Goal: Transaction & Acquisition: Obtain resource

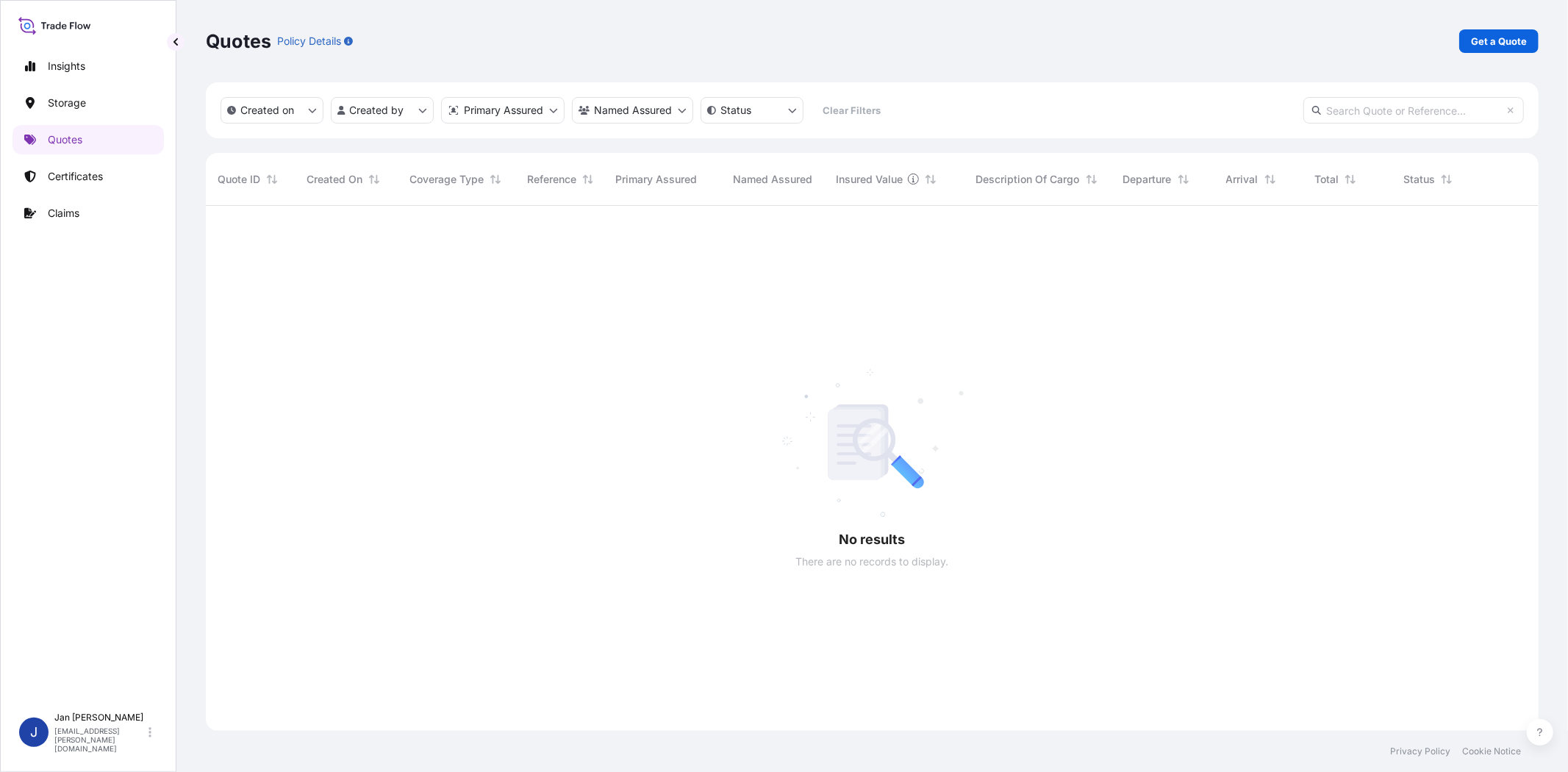
scroll to position [565, 1321]
click at [1488, 38] on p "Get a Quote" at bounding box center [1499, 41] width 56 height 14
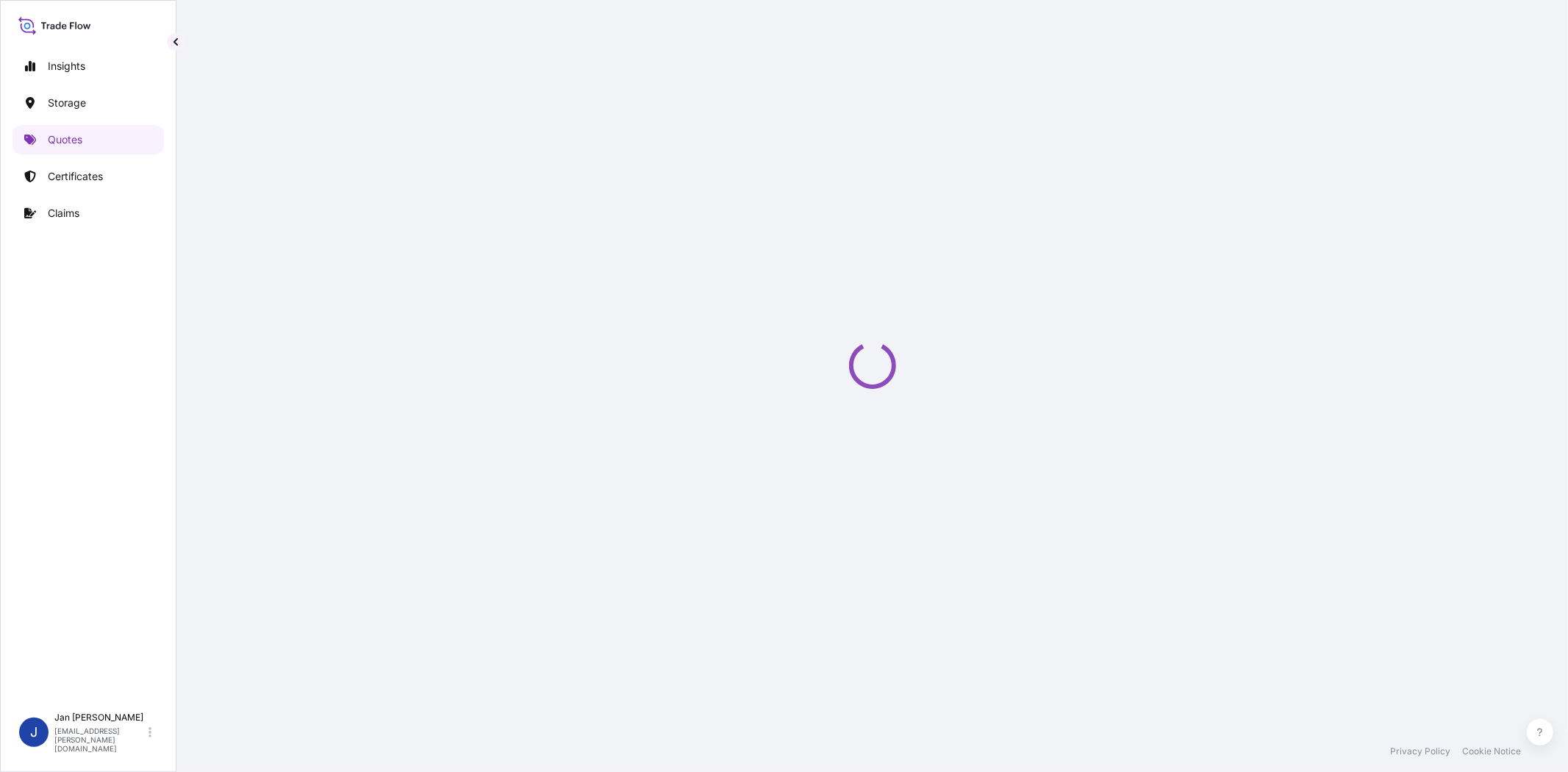
select select "Water"
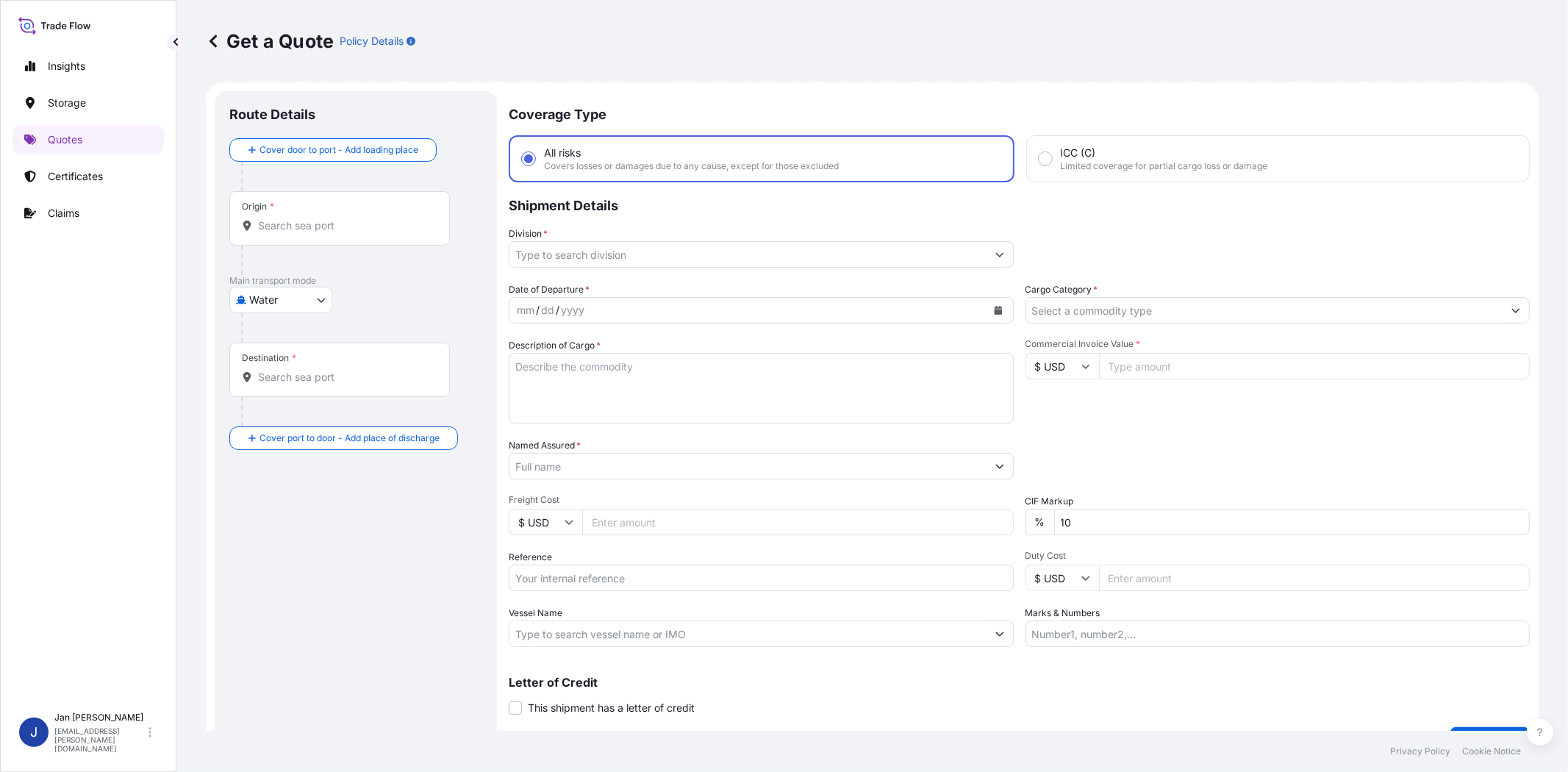
scroll to position [23, 0]
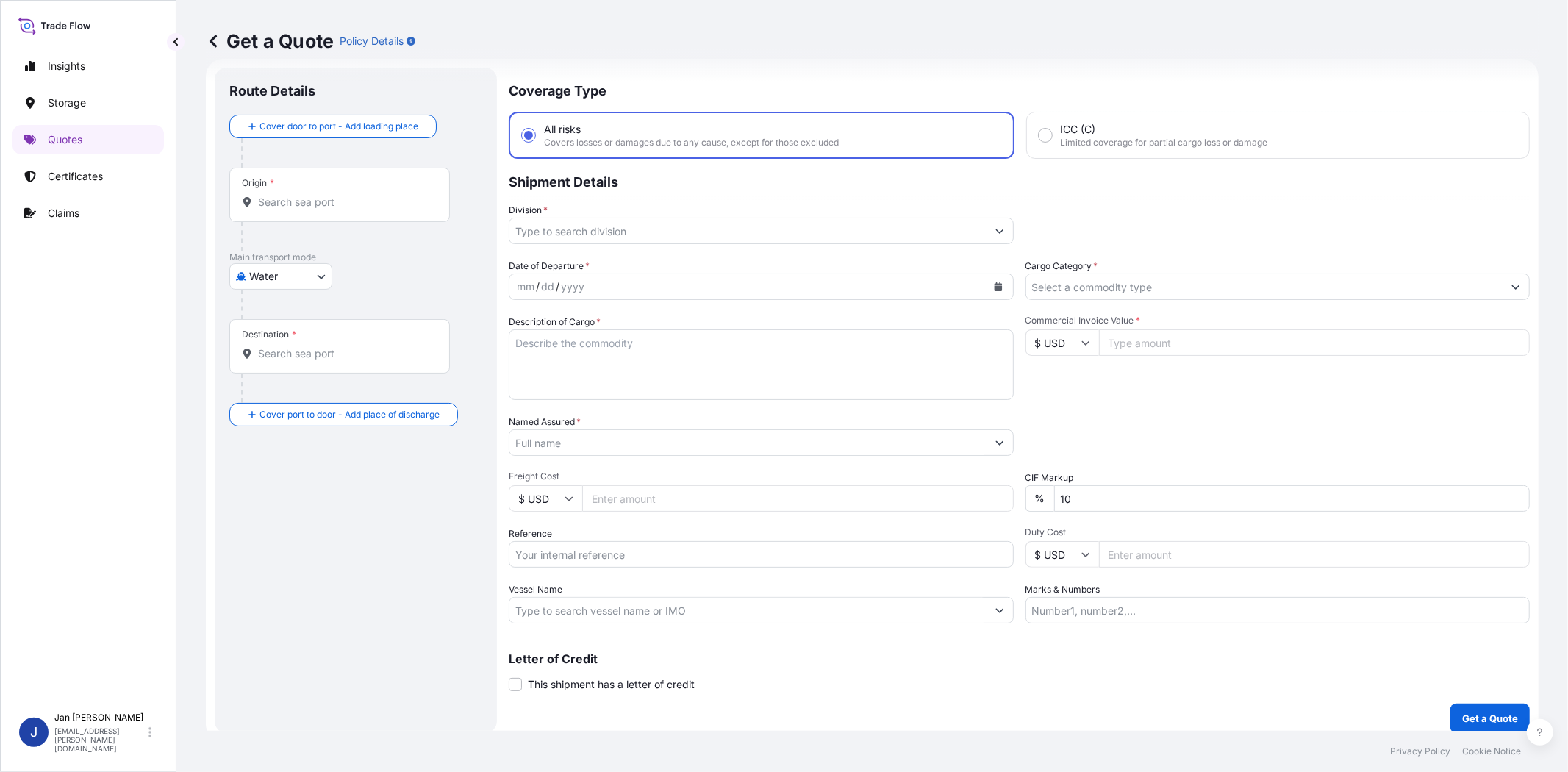
click at [595, 555] on input "Reference" at bounding box center [761, 554] width 505 height 26
paste input "1187431343 // 5013196752 5013194332 304254593"
click at [513, 547] on input "1187431343 // 5013196752 5013194332 304254593" at bounding box center [761, 554] width 505 height 26
type input "1187431343 // 5013196752 5013194332 304254593"
click at [706, 574] on div "Date of Departure * mm / dd / yyyy Cargo Category * Description of Cargo * Comm…" at bounding box center [1019, 441] width 1021 height 364
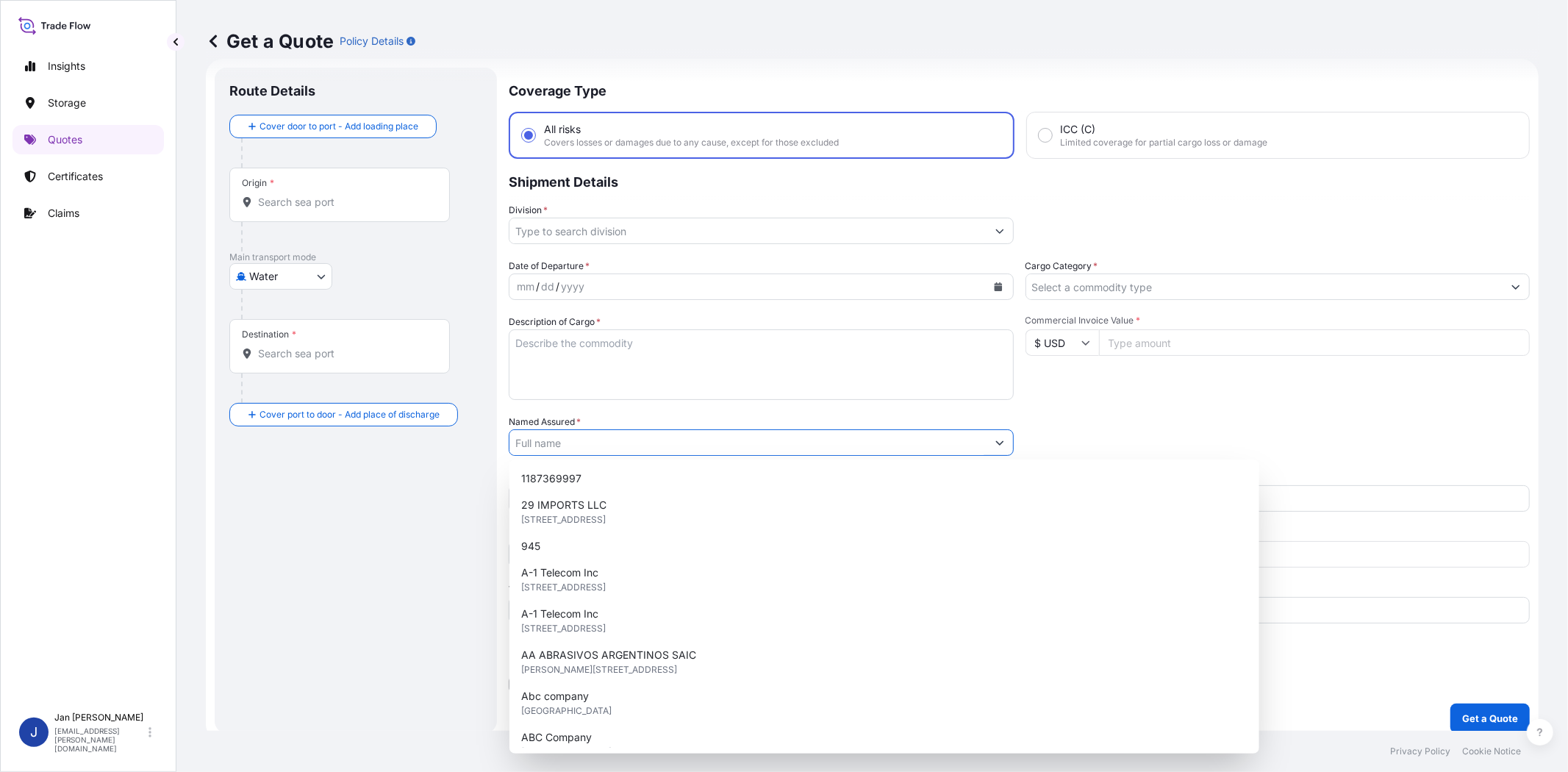
click at [678, 449] on input "Named Assured *" at bounding box center [748, 442] width 477 height 26
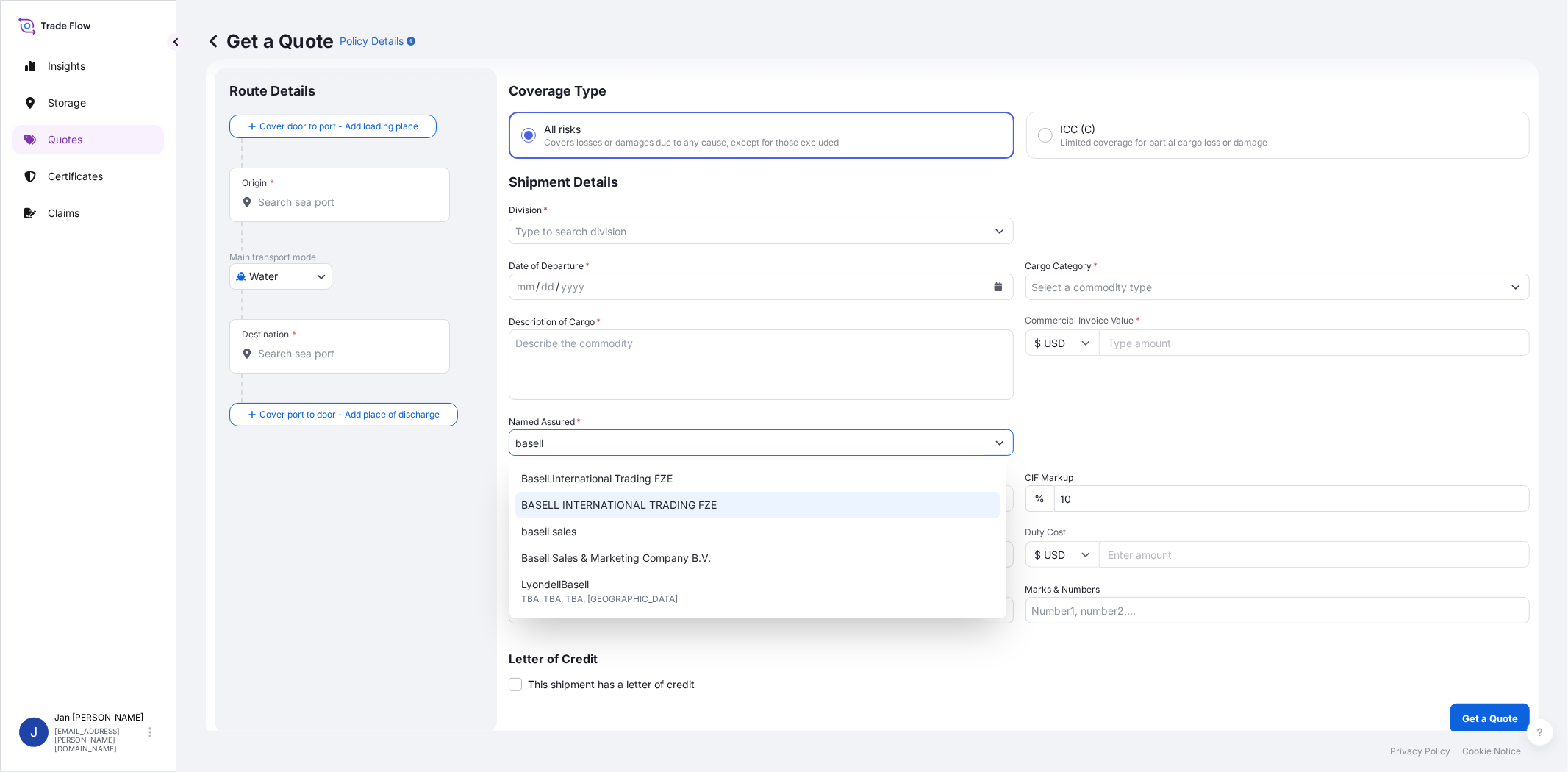
click at [701, 502] on span "BASELL INTERNATIONAL TRADING FZE" at bounding box center [619, 505] width 196 height 14
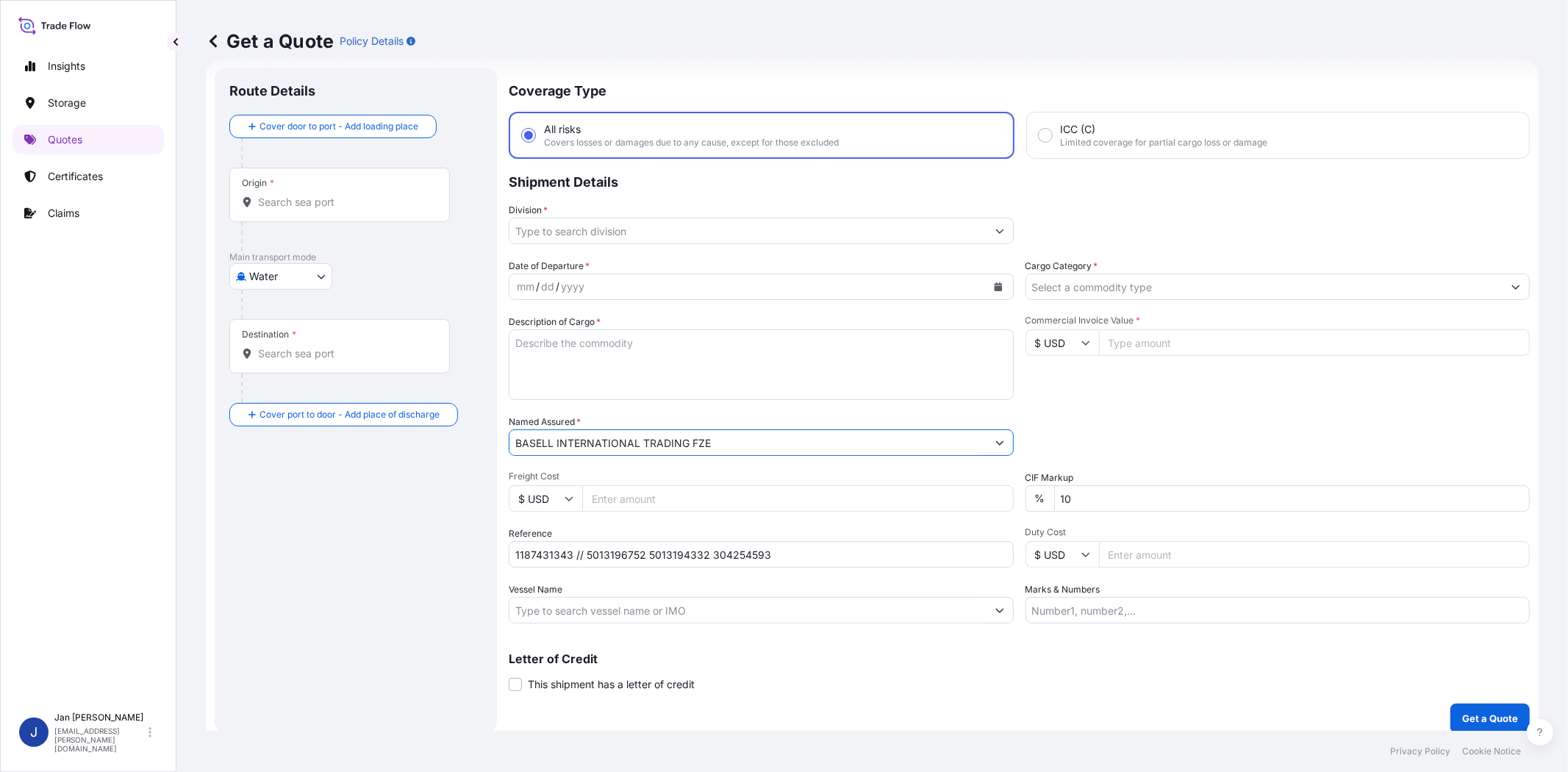
type input "BASELL INTERNATIONAL TRADING FZE"
click at [1113, 400] on div "Date of Departure * mm / dd / yyyy Cargo Category * Description of Cargo * Comm…" at bounding box center [1019, 441] width 1021 height 364
click at [1091, 290] on input "Cargo Category *" at bounding box center [1265, 286] width 477 height 26
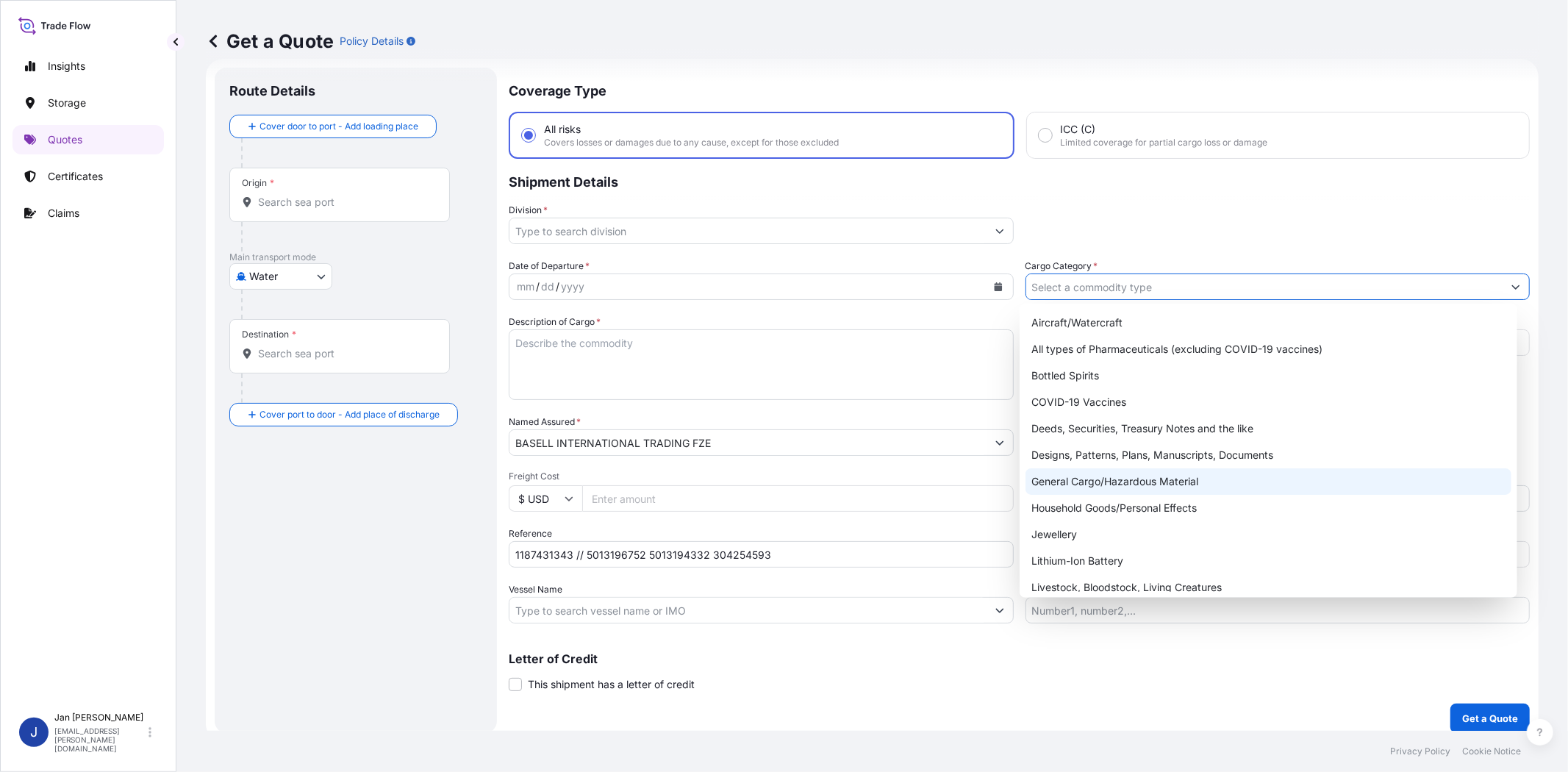
click at [1102, 482] on div "General Cargo/Hazardous Material" at bounding box center [1268, 481] width 485 height 26
type input "General Cargo/Hazardous Material"
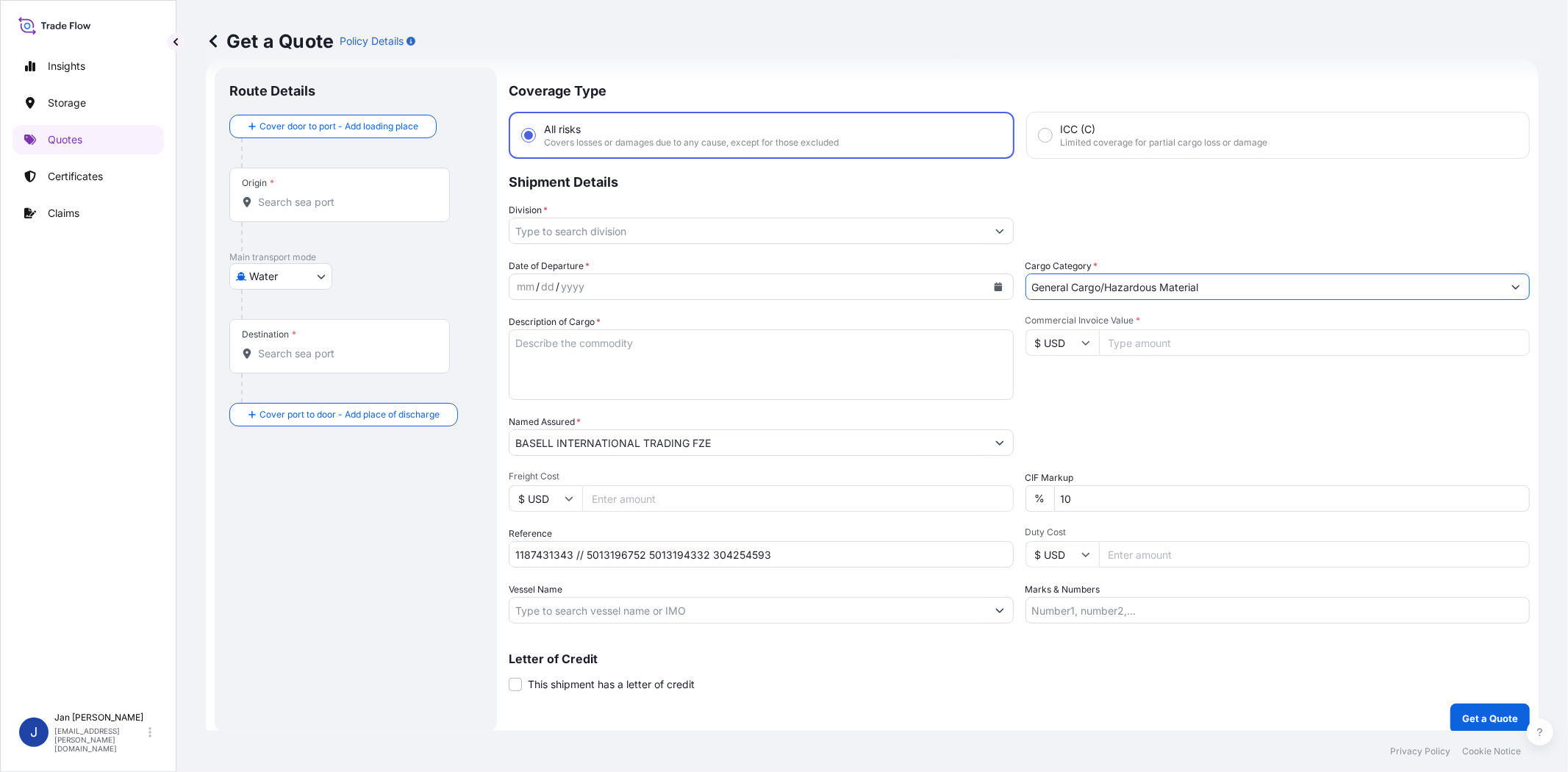
click at [694, 231] on input "Division *" at bounding box center [748, 230] width 477 height 26
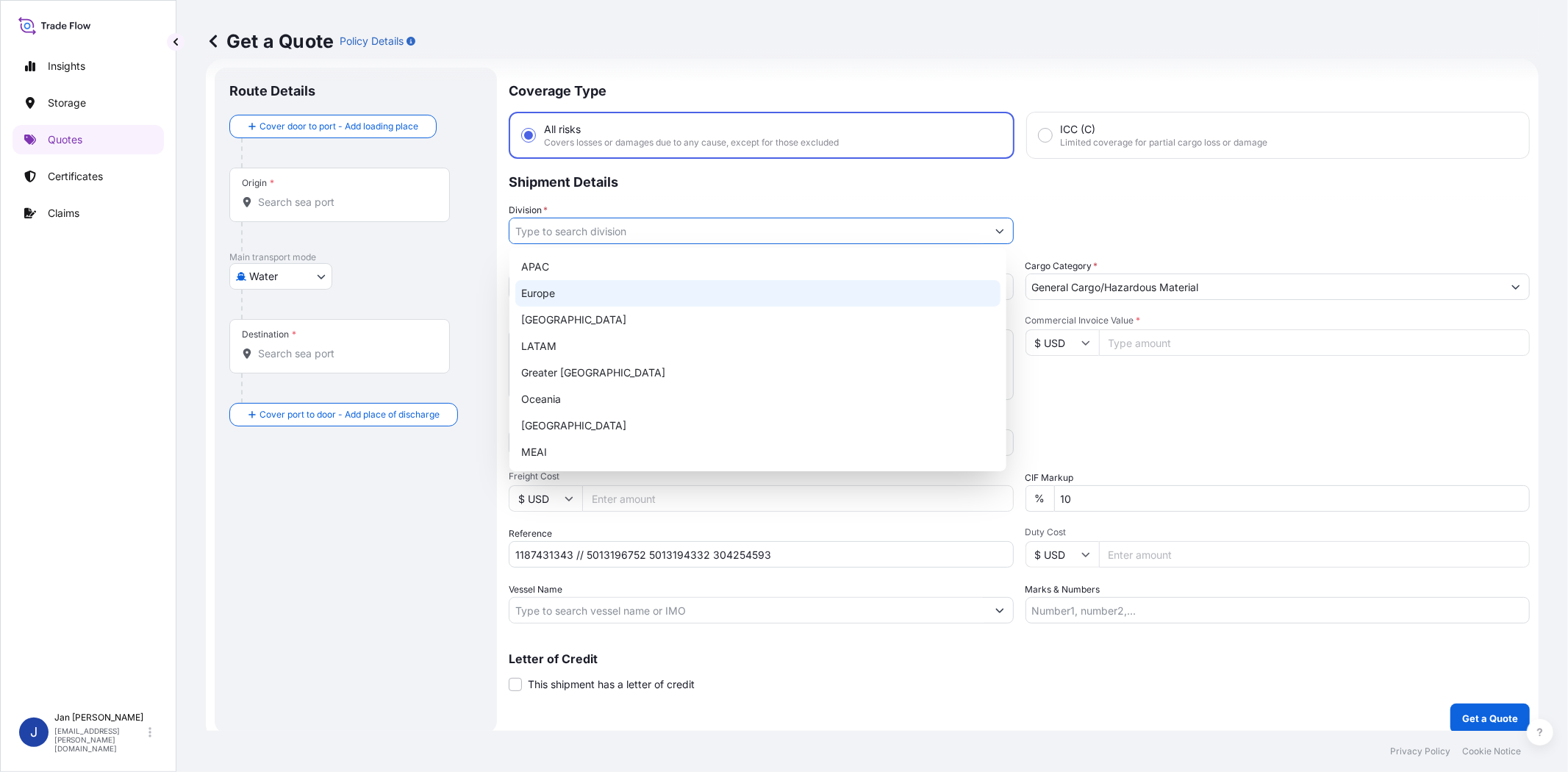
click at [671, 299] on div "Europe" at bounding box center [758, 292] width 485 height 26
type input "Europe"
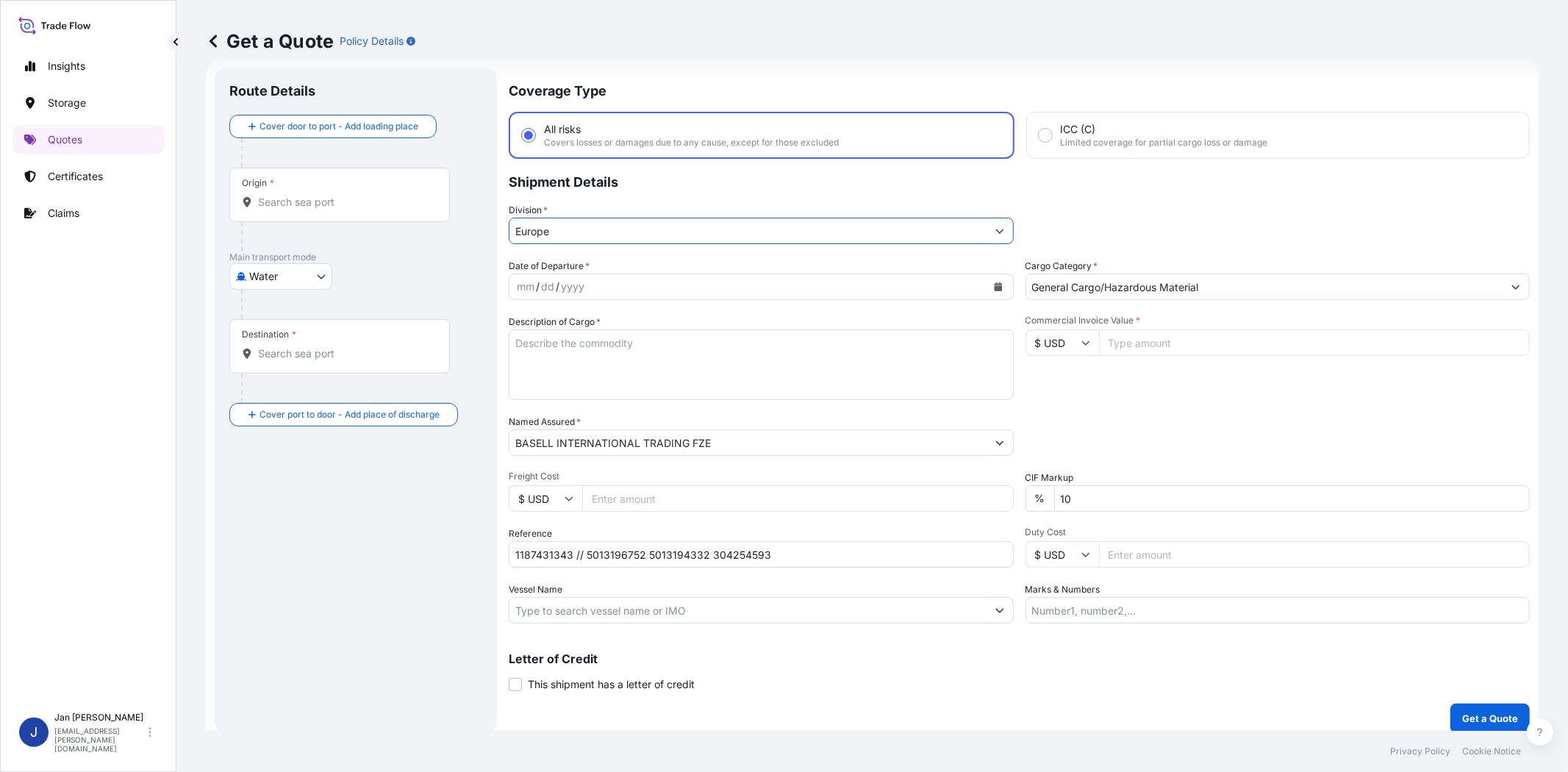
click at [994, 289] on icon "Calendar" at bounding box center [999, 287] width 9 height 9
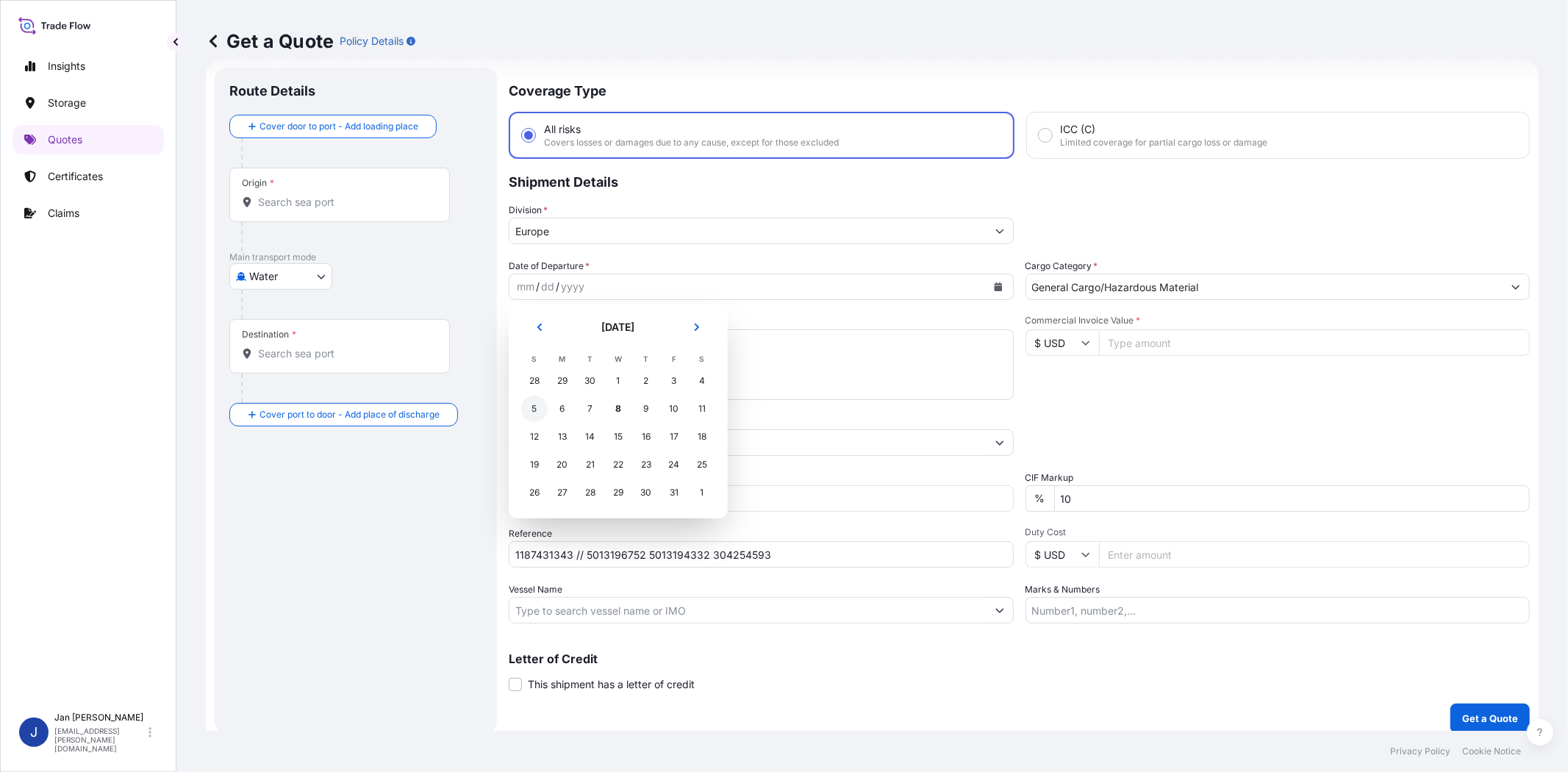
click at [530, 407] on div "5" at bounding box center [534, 408] width 26 height 26
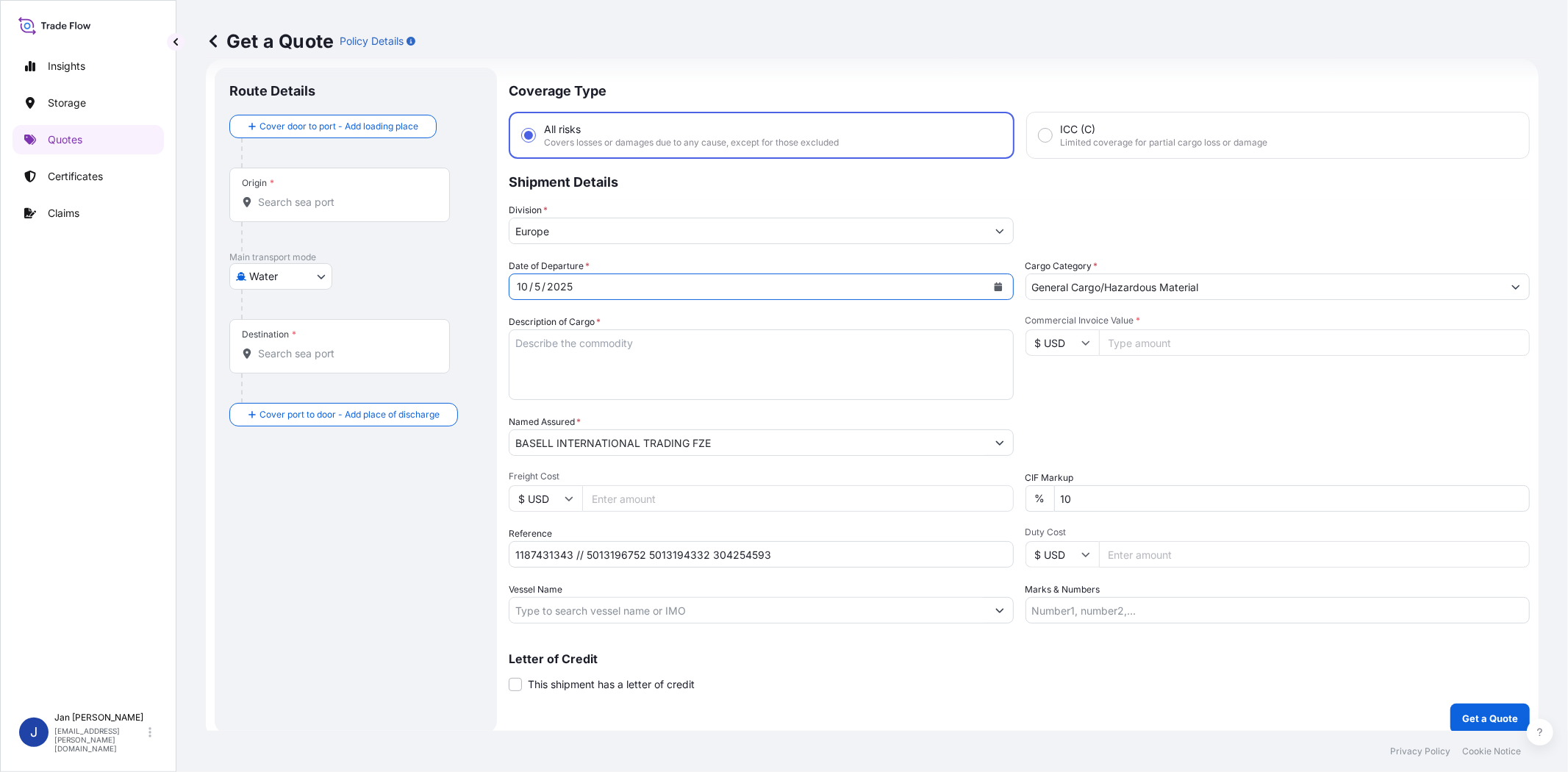
click at [1107, 399] on div "Date of Departure * [DATE] Cargo Category * General Cargo/Hazardous Material De…" at bounding box center [1019, 441] width 1021 height 364
click at [1090, 393] on div "Commercial Invoice Value * $ USD" at bounding box center [1278, 357] width 505 height 86
click at [1046, 338] on input "$ USD" at bounding box center [1062, 342] width 73 height 26
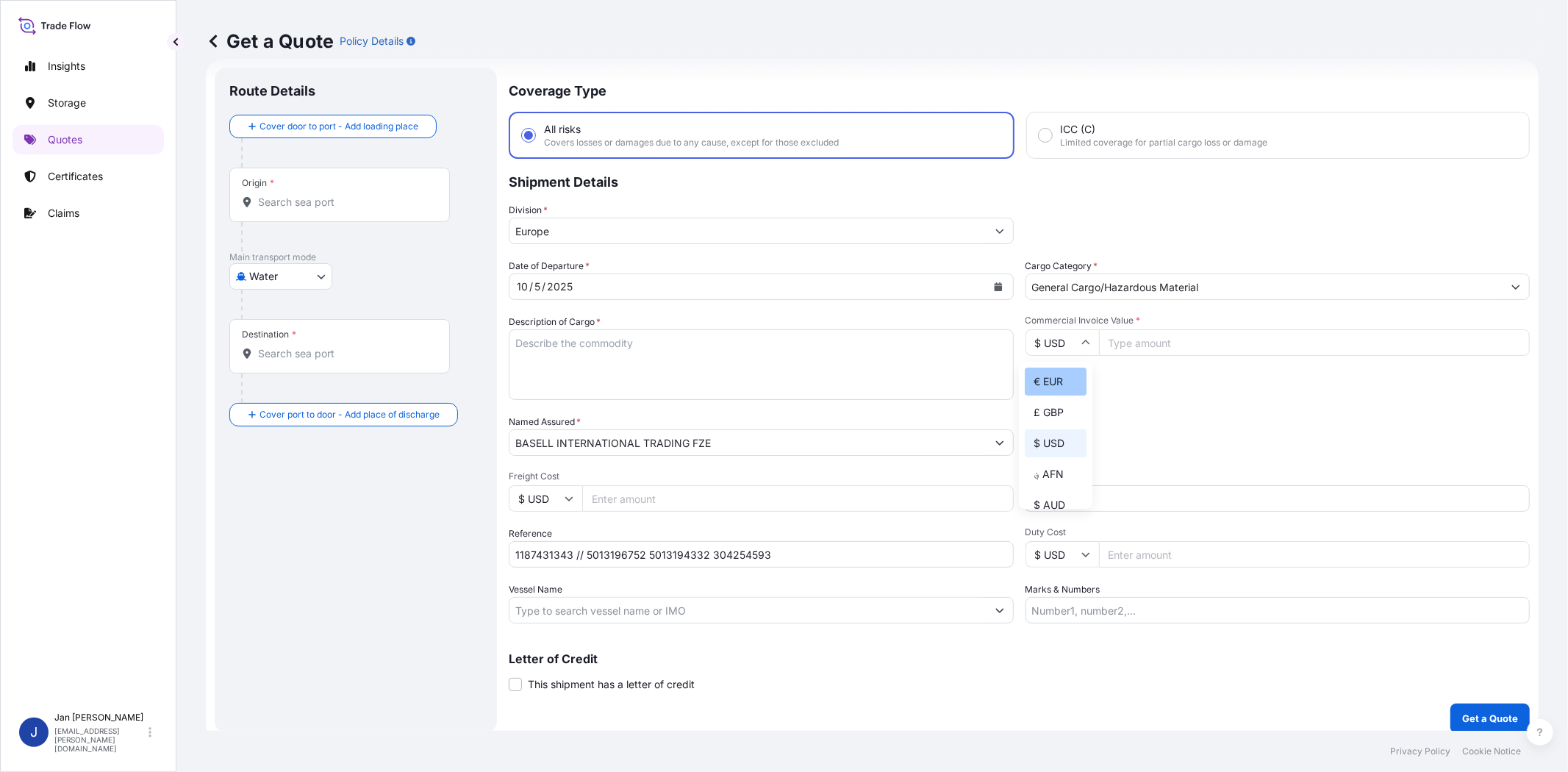
click at [1052, 380] on div "€ EUR" at bounding box center [1056, 381] width 61 height 28
type input "€ EUR"
click at [1159, 340] on input "Commercial Invoice Value *" at bounding box center [1314, 342] width 431 height 26
paste input "22638.35"
type input "22638.35"
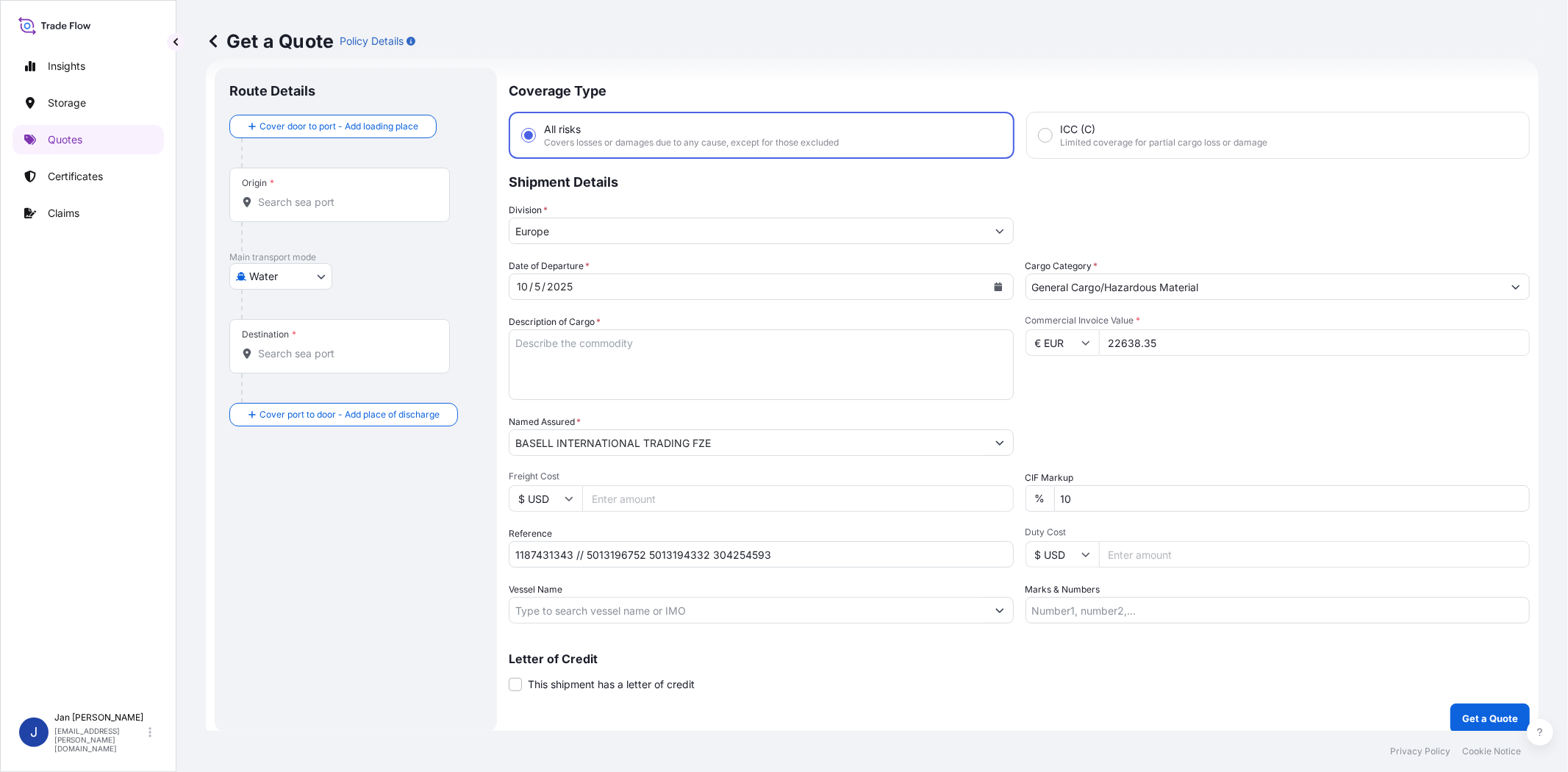
click at [1061, 418] on div "Packing Category Type to search a container mode Please select a primary mode o…" at bounding box center [1278, 436] width 505 height 41
click at [710, 605] on input "Vessel Name" at bounding box center [748, 610] width 477 height 26
paste input "[PERSON_NAME]"
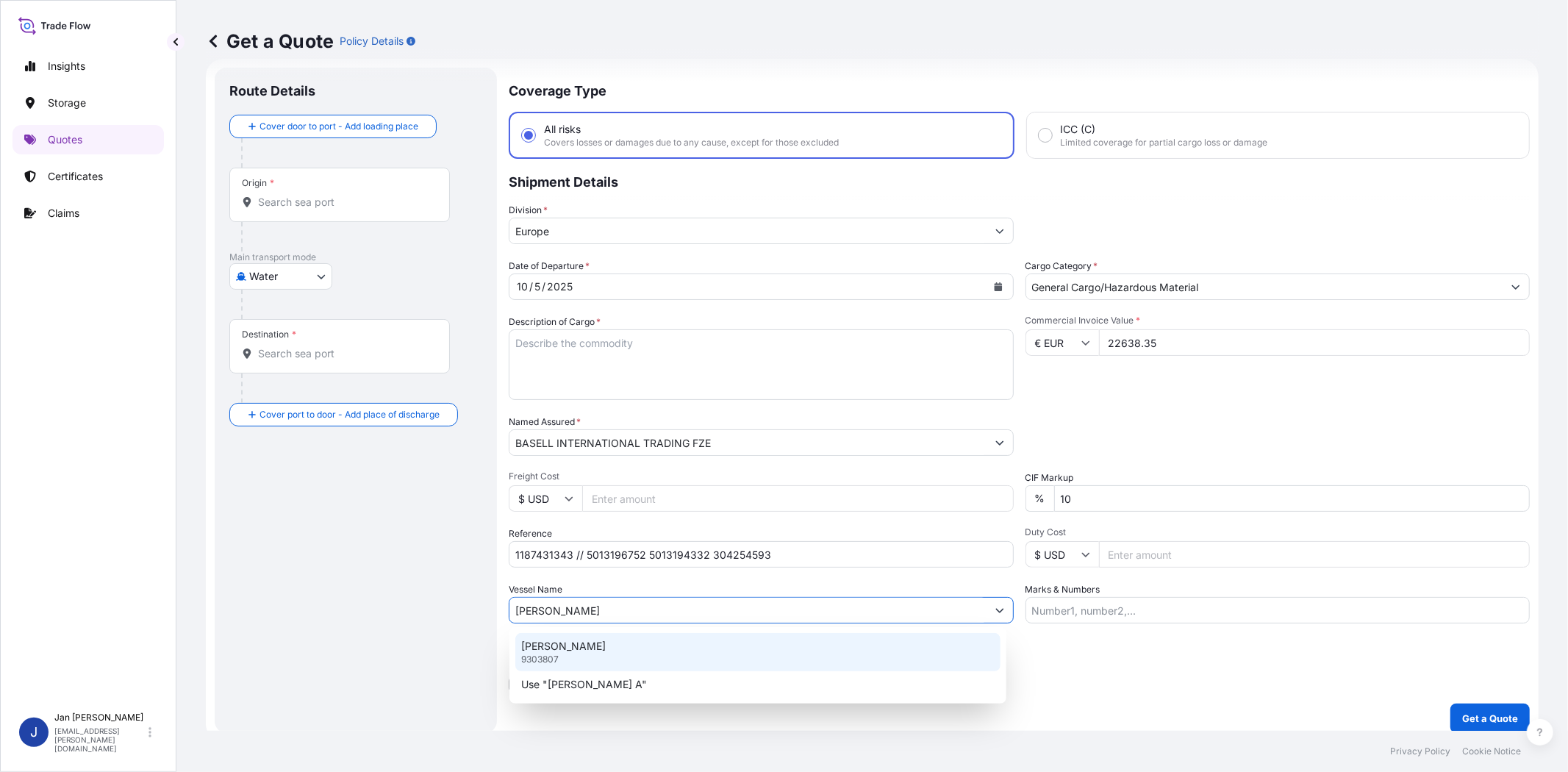
click at [679, 649] on div "[PERSON_NAME] A 9303807" at bounding box center [758, 652] width 485 height 38
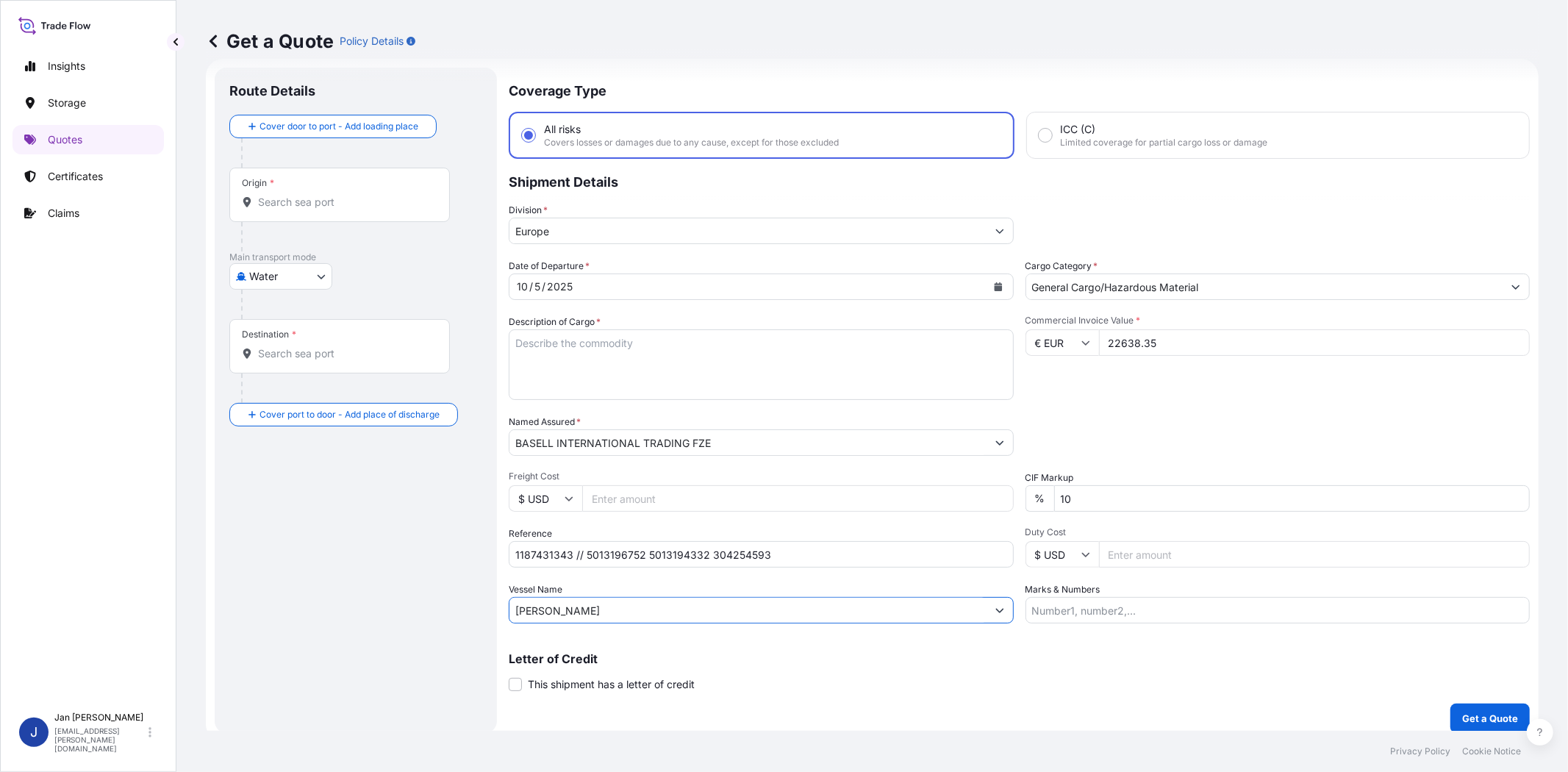
type input "[PERSON_NAME]"
click at [362, 207] on input "Origin *" at bounding box center [345, 202] width 173 height 14
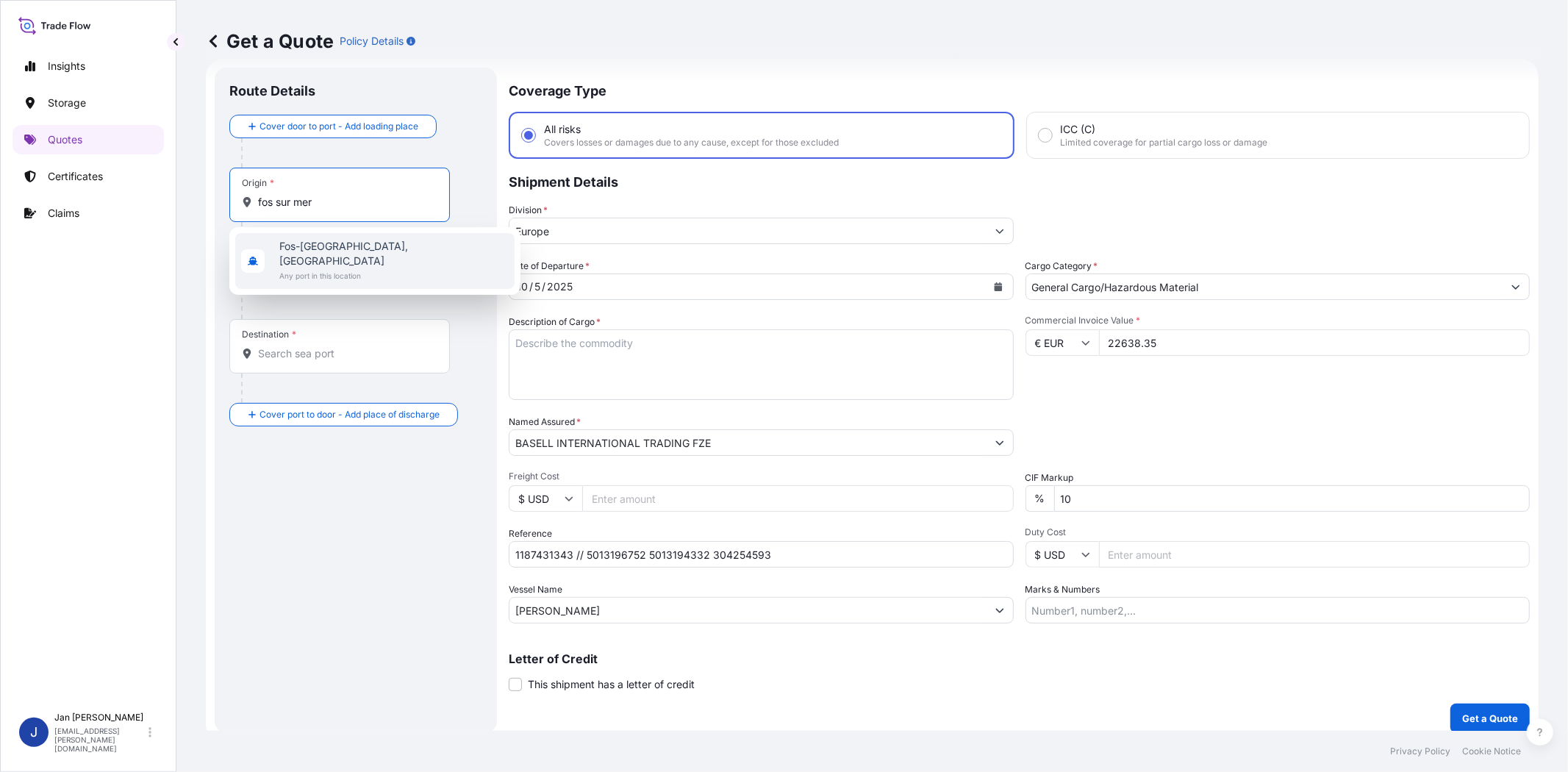
click at [357, 240] on span "Fos-[GEOGRAPHIC_DATA], [GEOGRAPHIC_DATA]" at bounding box center [394, 253] width 229 height 30
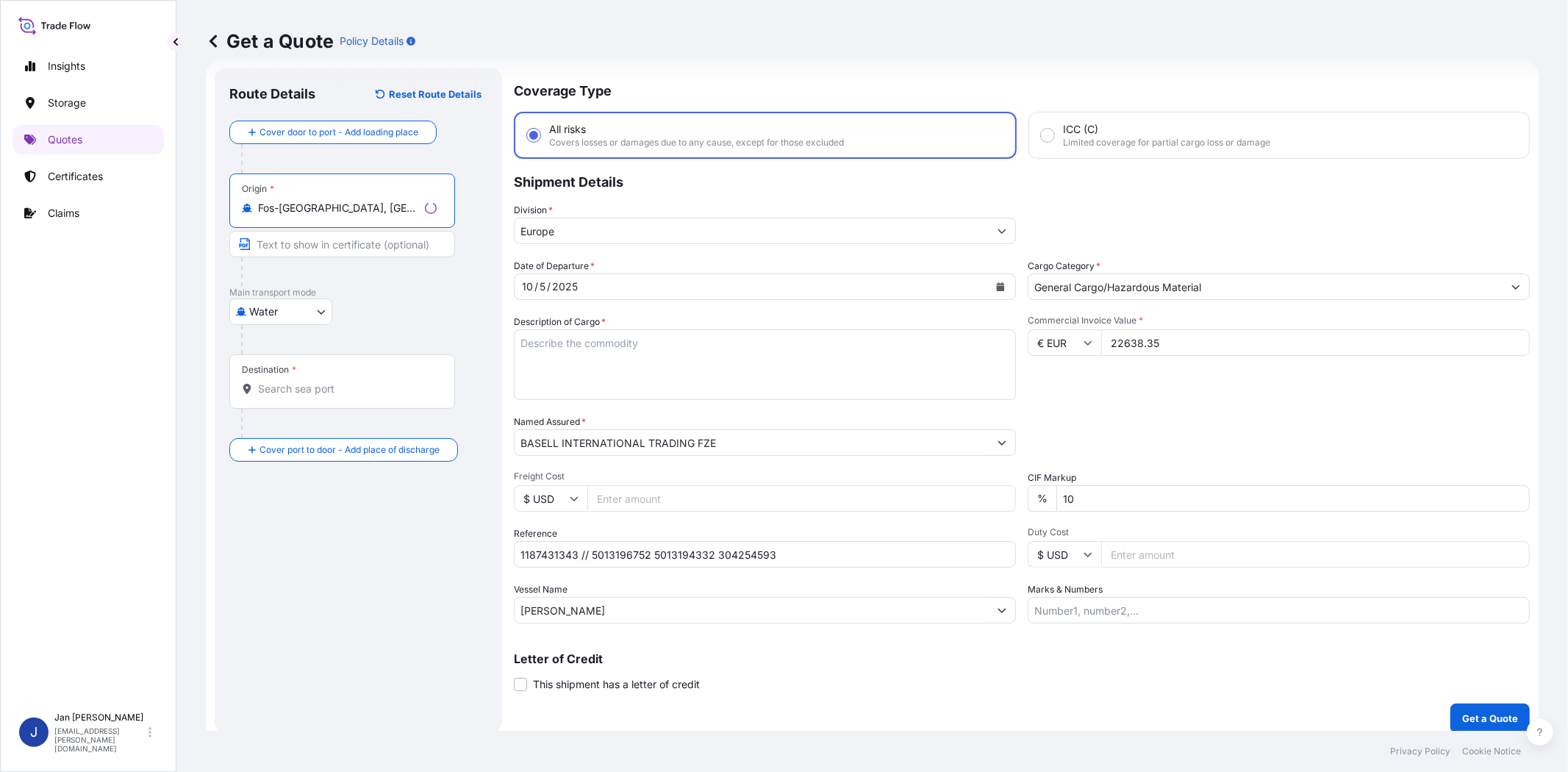
type input "Fos-[GEOGRAPHIC_DATA], [GEOGRAPHIC_DATA]"
click at [333, 391] on input "Destination *" at bounding box center [347, 389] width 179 height 14
type input "TRIZT - [GEOGRAPHIC_DATA], [GEOGRAPHIC_DATA]"
click at [387, 308] on div "Water Air Water Inland" at bounding box center [355, 311] width 253 height 26
click at [1225, 424] on div "Packing Category Type to search a container mode Please select a primary mode o…" at bounding box center [1278, 436] width 505 height 41
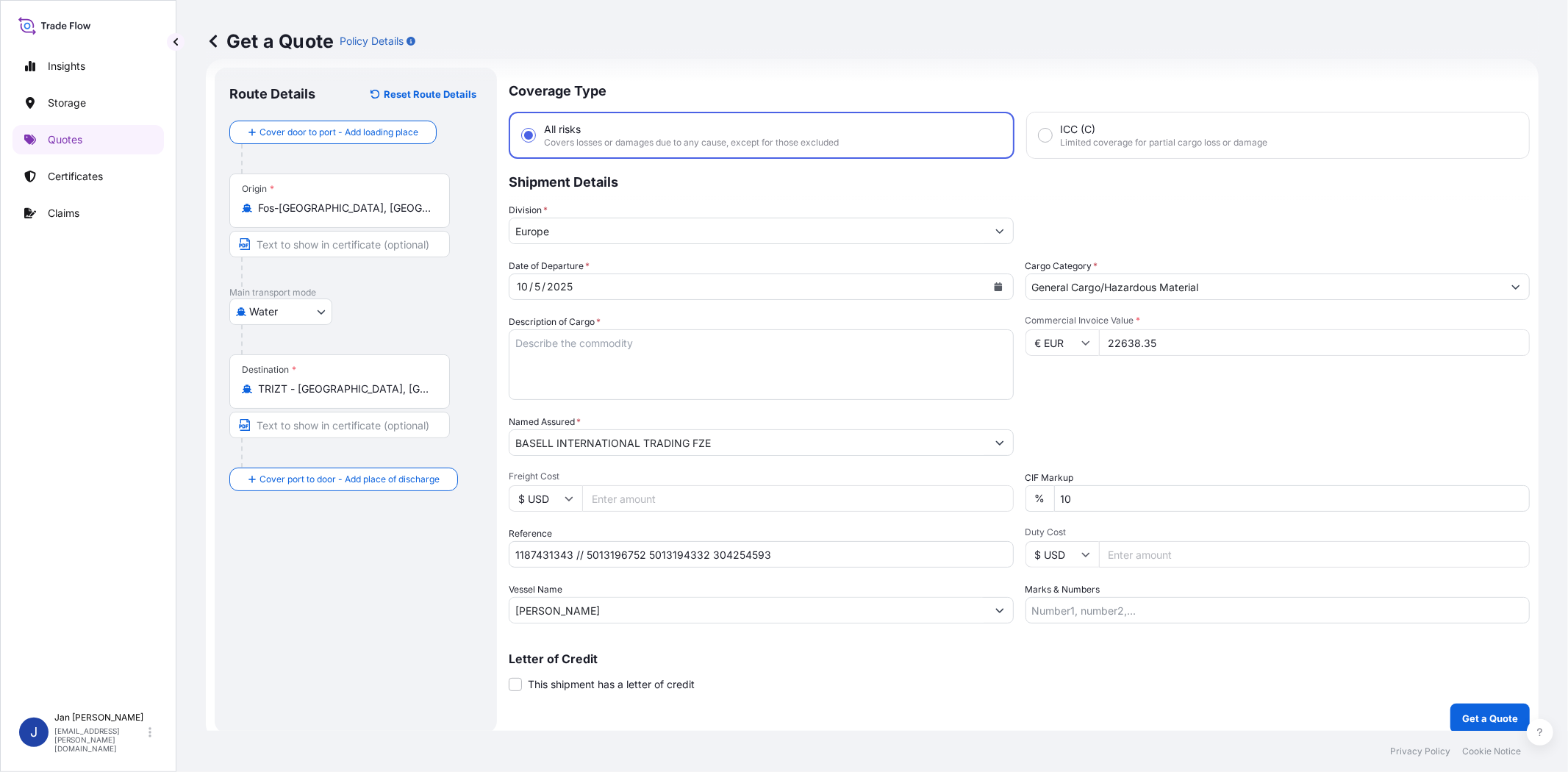
click at [659, 379] on textarea "Description of Cargo *" at bounding box center [761, 364] width 505 height 70
paste textarea "BULK UNPACKED LOADED INTO 1 20' DRY VAN MOPLEN 2000HEXP"
click at [518, 340] on textarea "BULK UNPACKED LOADED INTO 1 20' DRY VAN MOPLEN 2000HEXP" at bounding box center [761, 364] width 505 height 70
type textarea "1 BULK UNPACKED LOADED INTO 1 20' DRY VAN MOPLEN 2000HEXP"
click at [1469, 711] on p "Get a Quote" at bounding box center [1490, 718] width 56 height 14
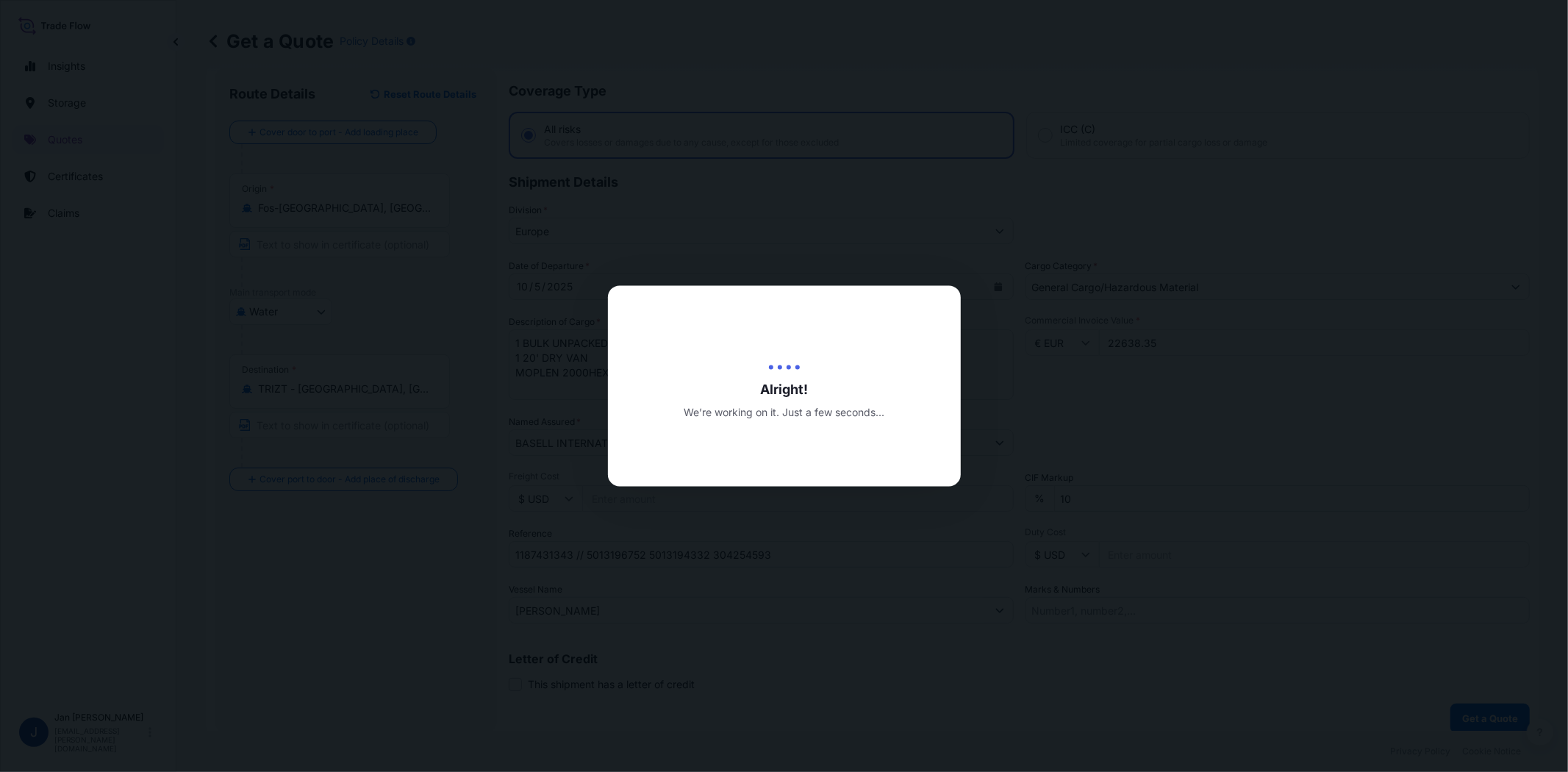
select select "Water"
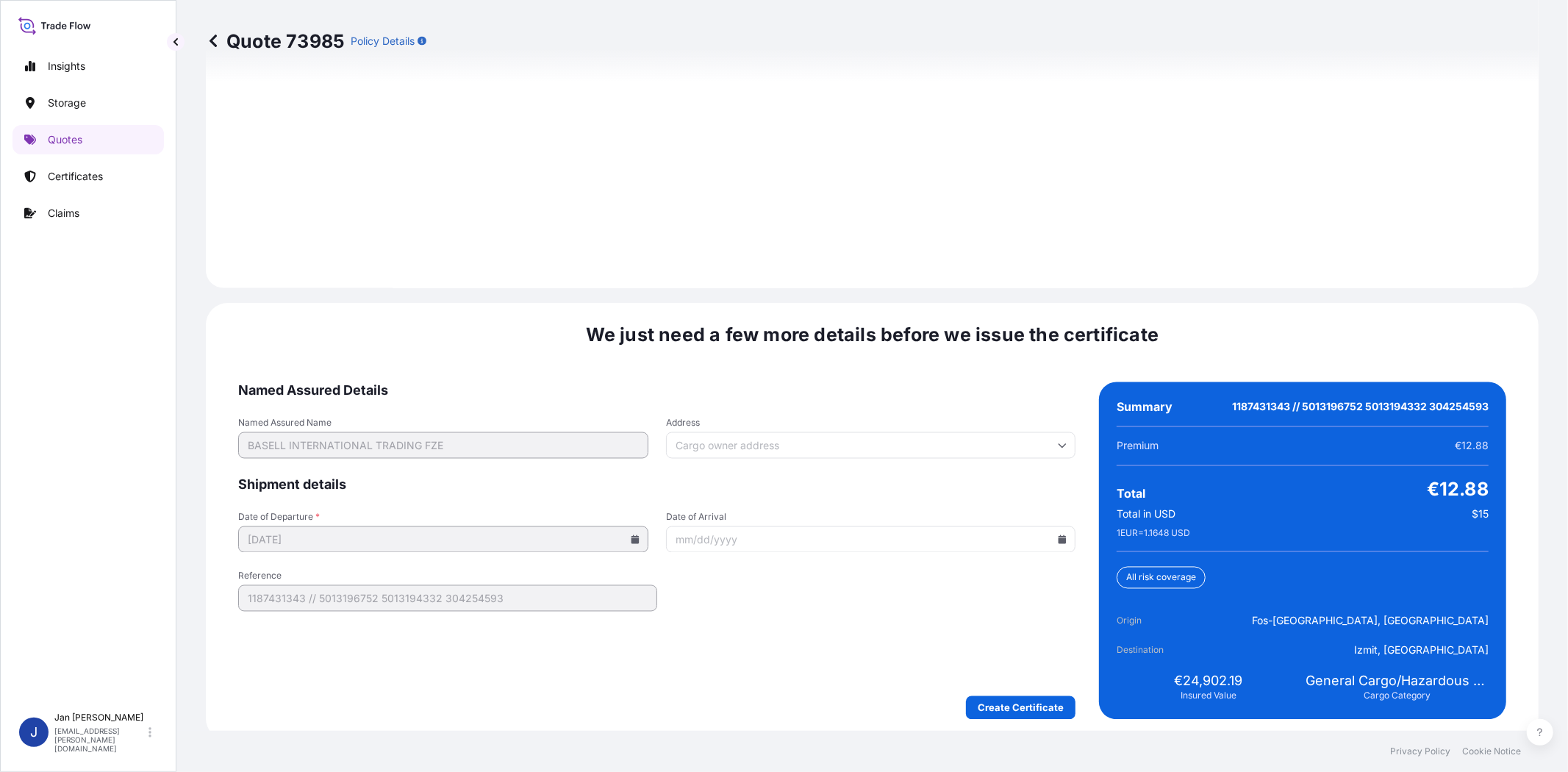
scroll to position [2029, 0]
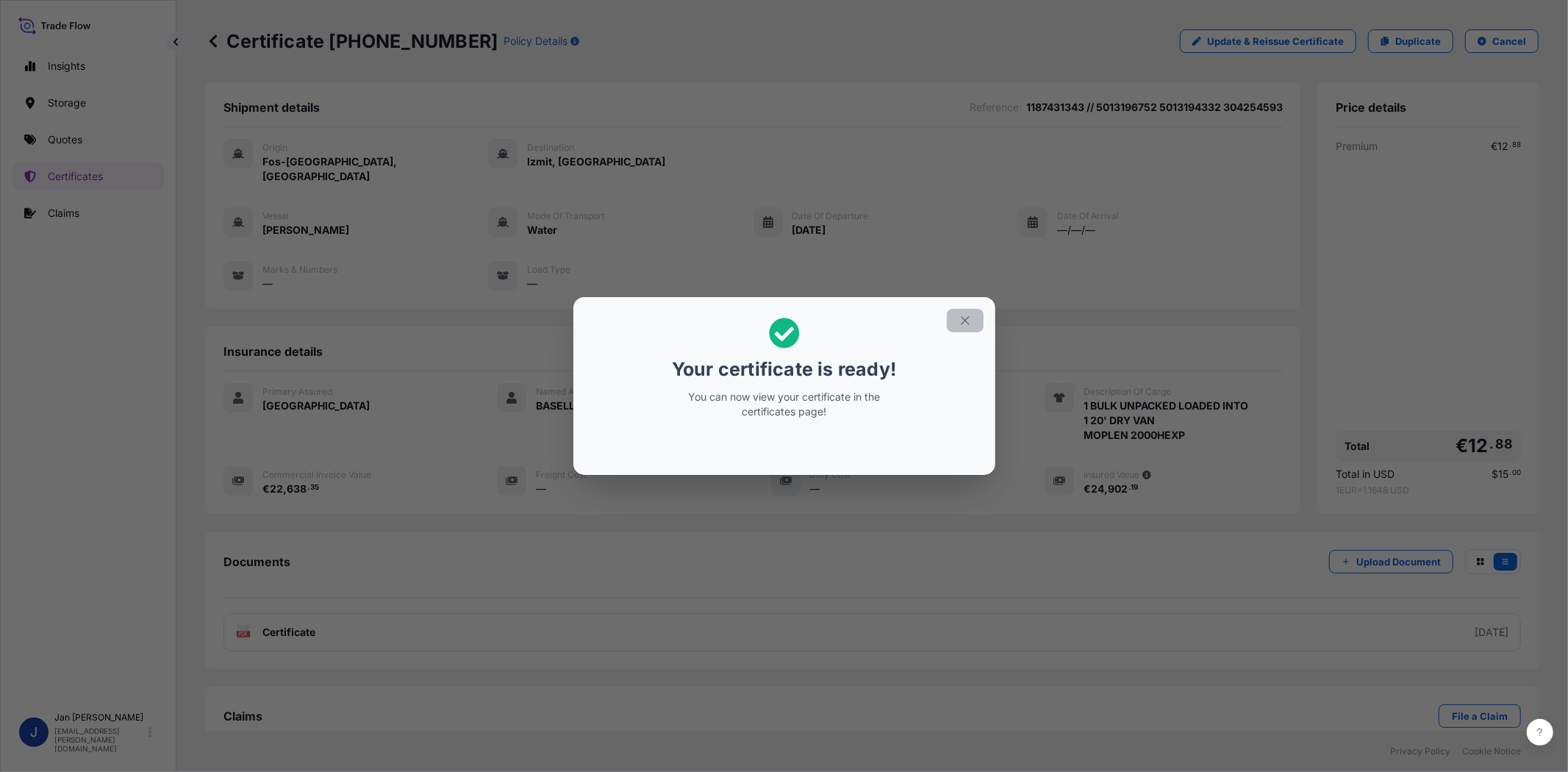
click at [971, 320] on icon "button" at bounding box center [965, 320] width 14 height 14
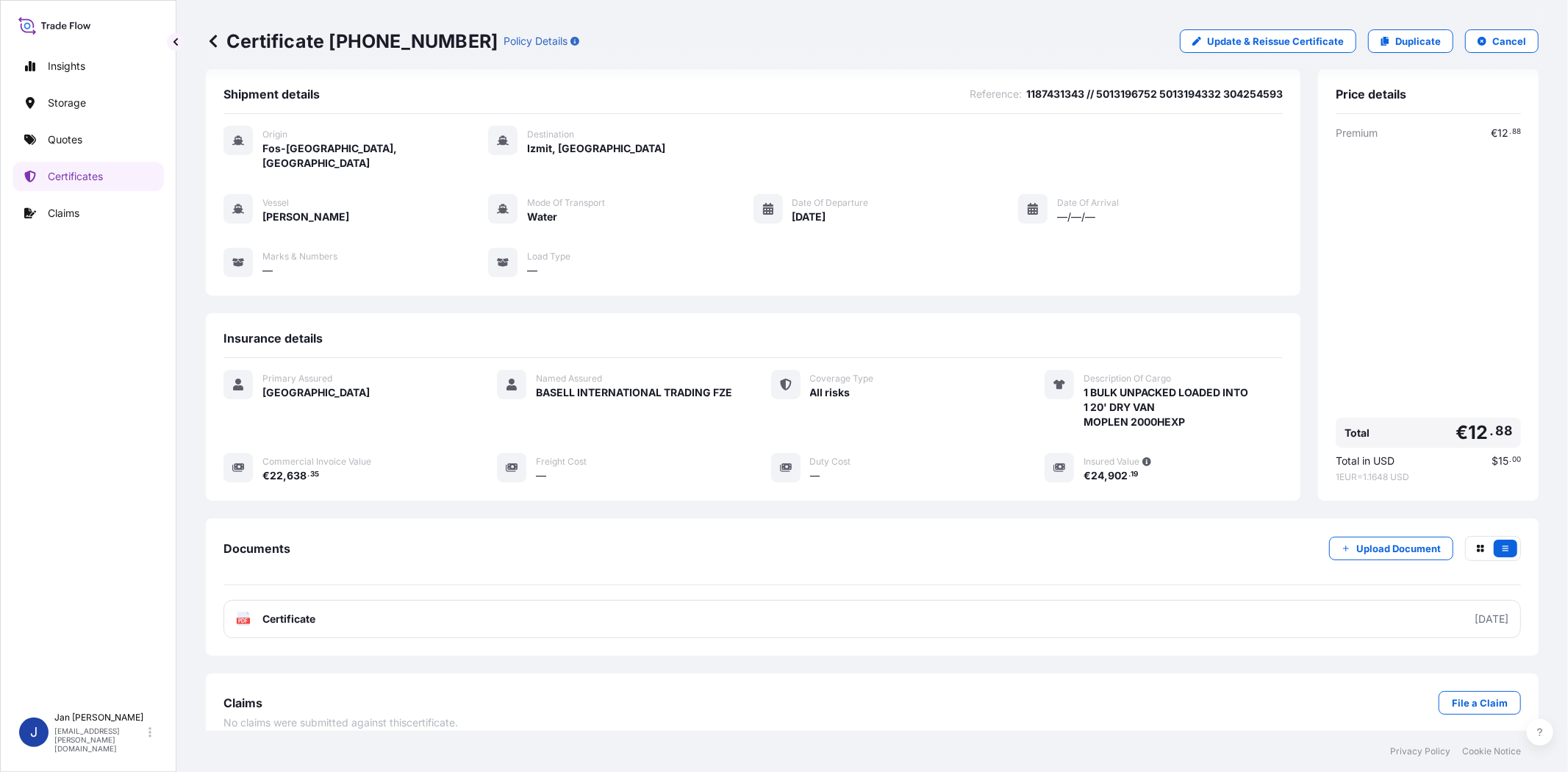
scroll to position [17, 0]
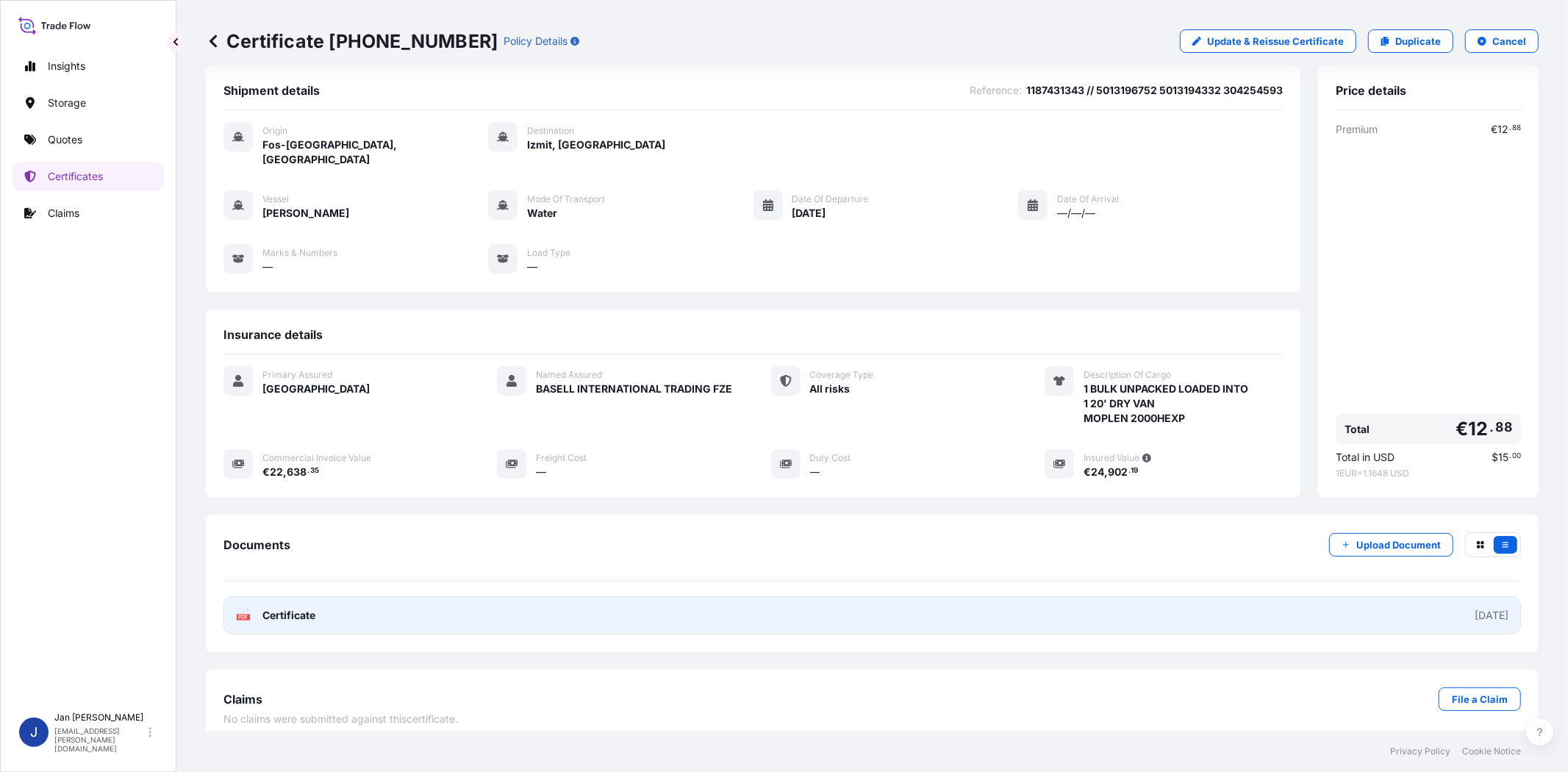
click at [240, 614] on text "PDF" at bounding box center [244, 617] width 10 height 5
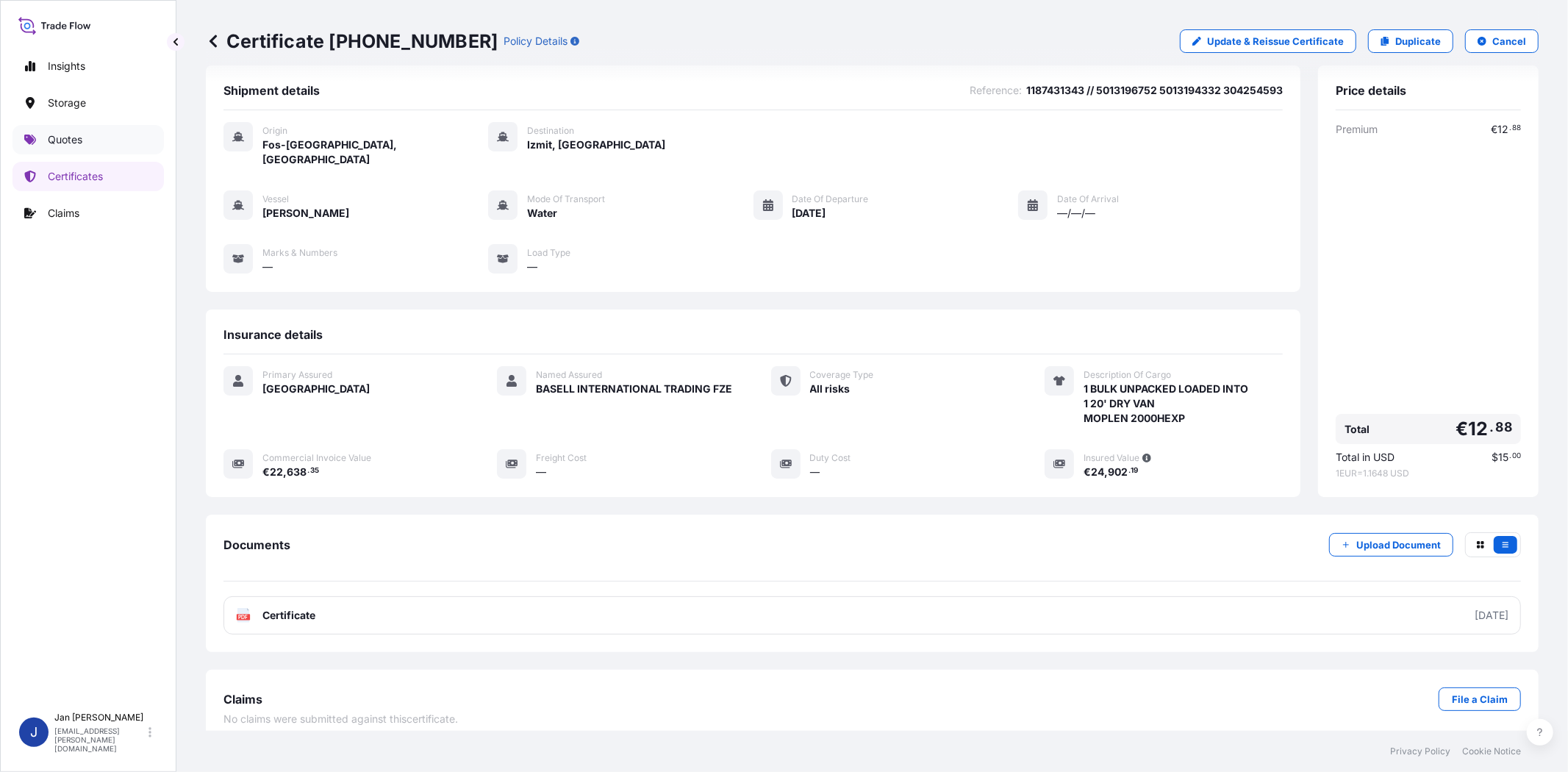
click at [128, 144] on link "Quotes" at bounding box center [88, 140] width 152 height 30
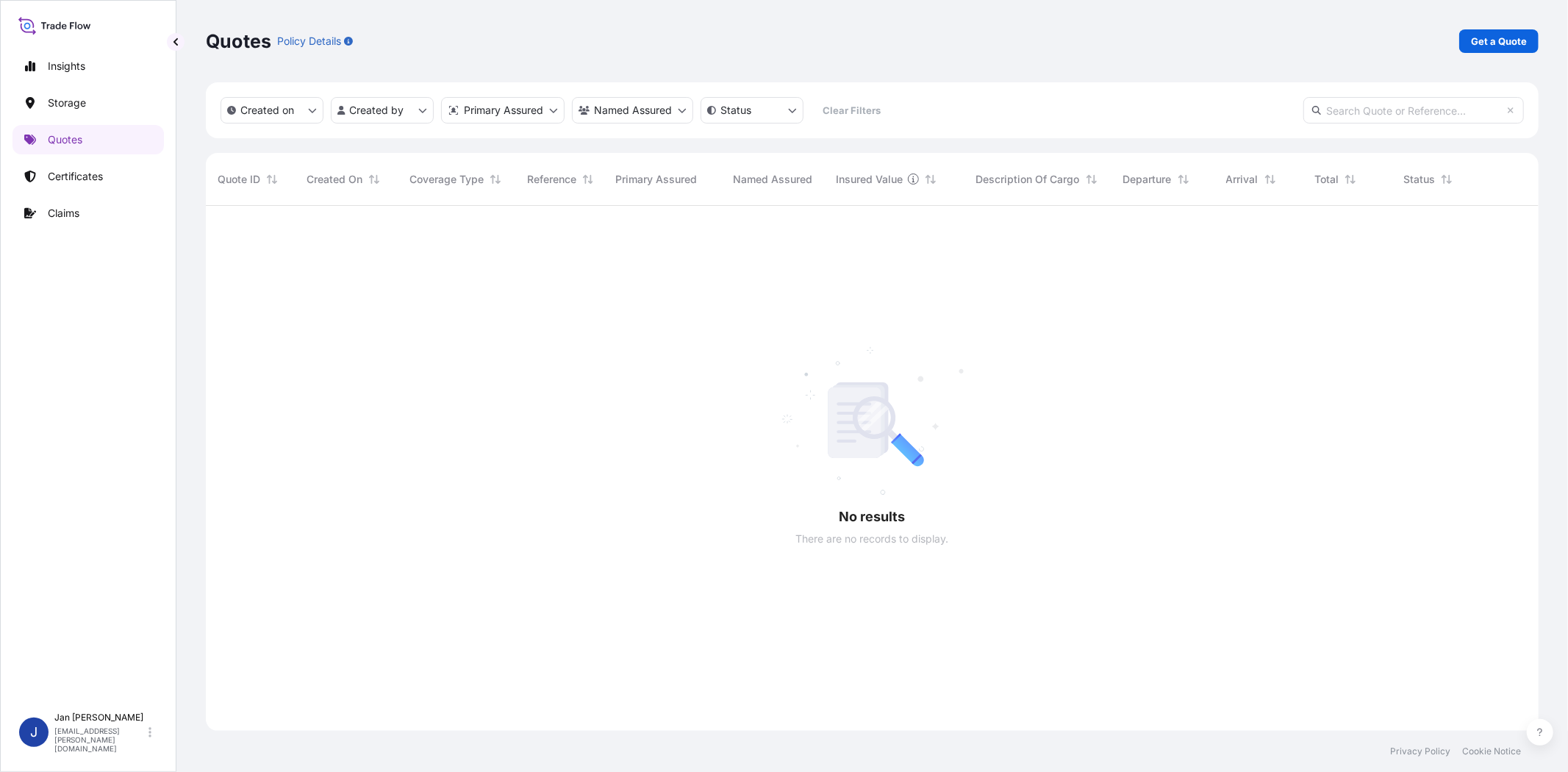
scroll to position [565, 1321]
